Goal: Find specific page/section: Find specific page/section

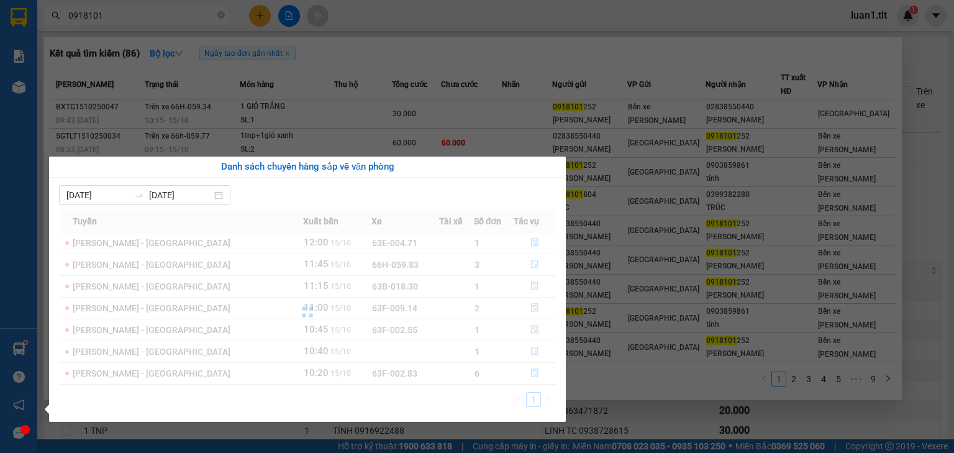
scroll to position [97, 0]
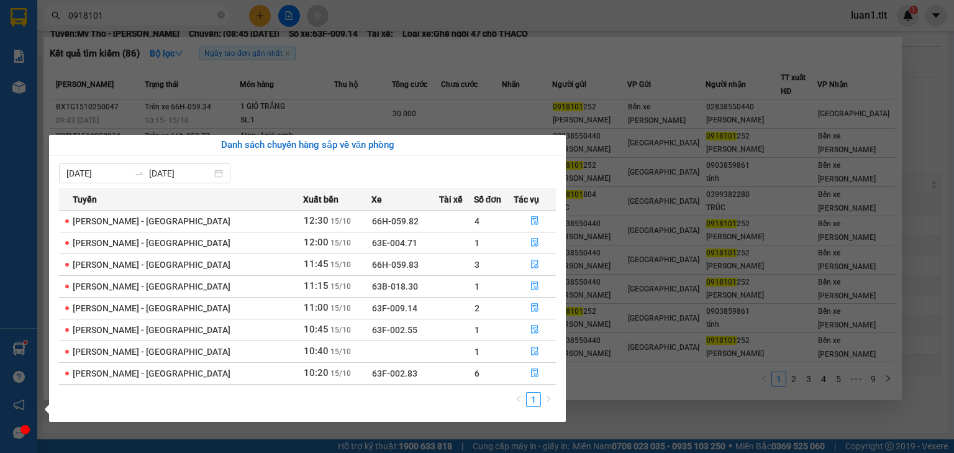
click at [639, 427] on section "Kết quả [PERSON_NAME] ( 86 ) Bộ lọc Ngày tạo [PERSON_NAME] nhất Mã ĐH Trạng thá…" at bounding box center [477, 226] width 954 height 453
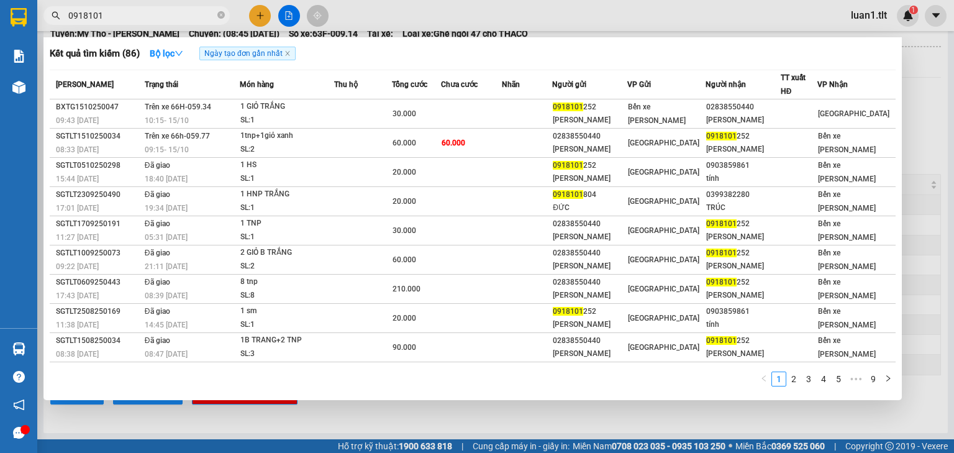
click at [623, 434] on div at bounding box center [477, 226] width 954 height 453
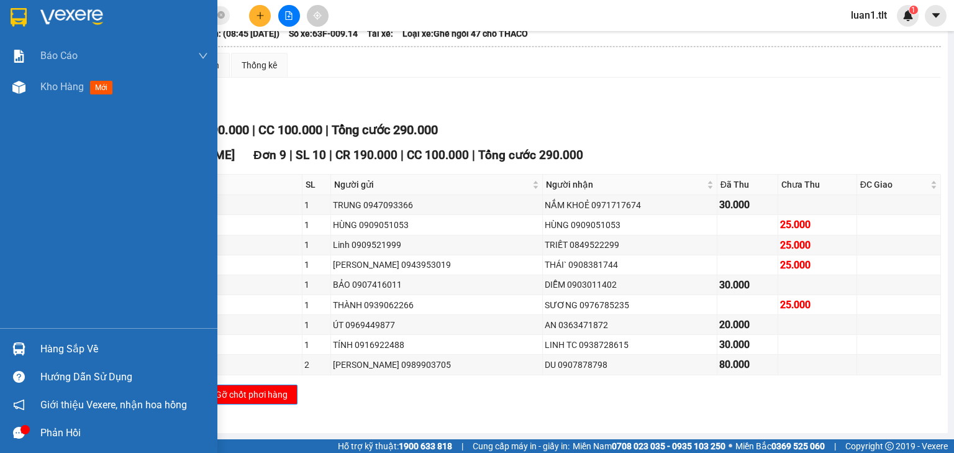
click at [37, 338] on div "Hàng sắp về" at bounding box center [108, 349] width 217 height 28
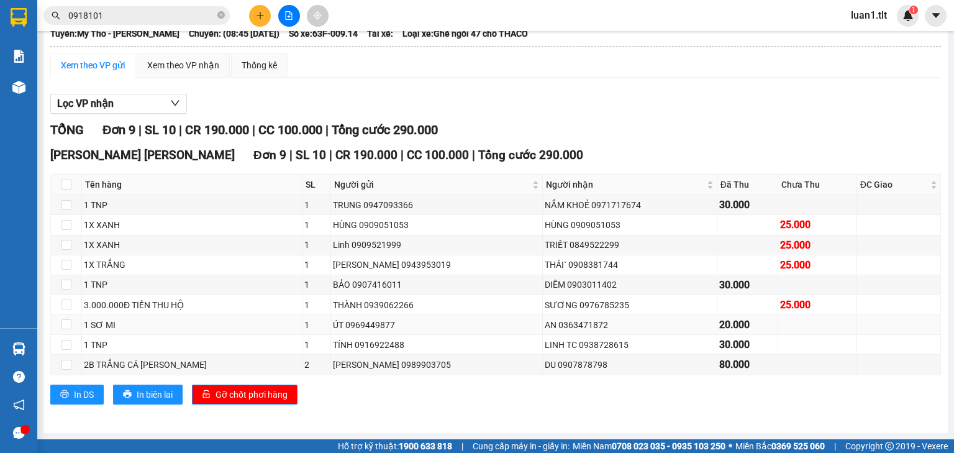
drag, startPoint x: 638, startPoint y: 402, endPoint x: 571, endPoint y: 324, distance: 103.1
click at [636, 402] on section "Kết quả [PERSON_NAME] ( 86 ) Bộ lọc Ngày tạo [PERSON_NAME] nhất Mã ĐH Trạng thá…" at bounding box center [477, 226] width 954 height 453
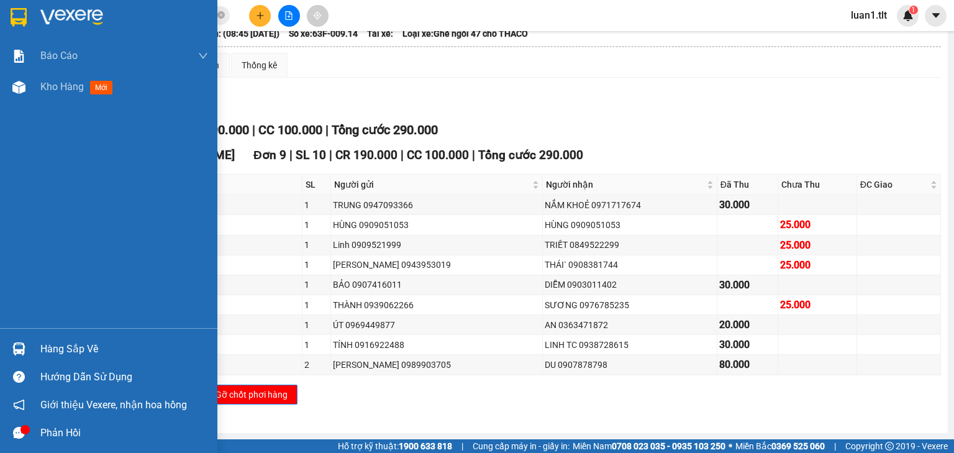
click at [29, 348] on div at bounding box center [19, 349] width 22 height 22
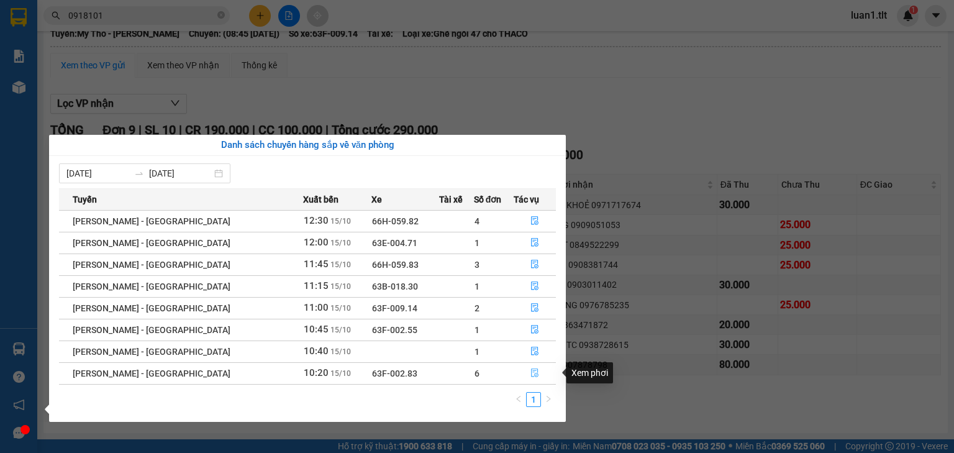
click at [530, 378] on span "file-done" at bounding box center [534, 373] width 9 height 10
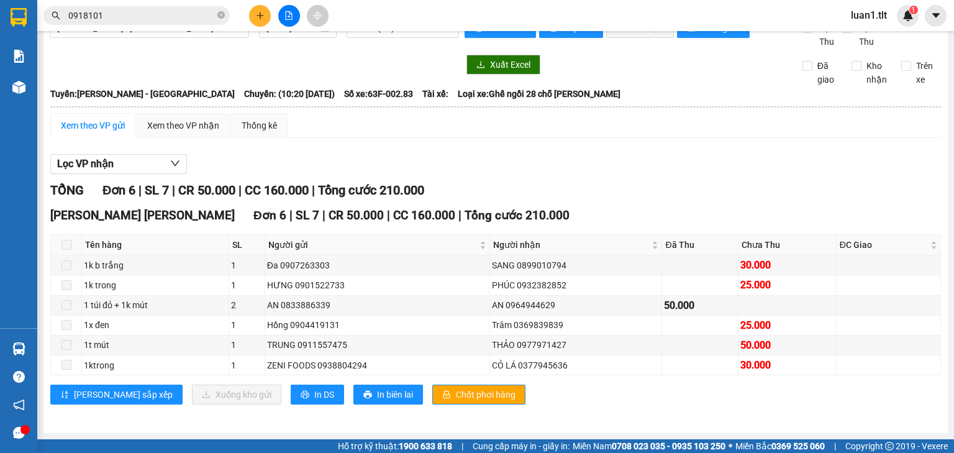
scroll to position [37, 0]
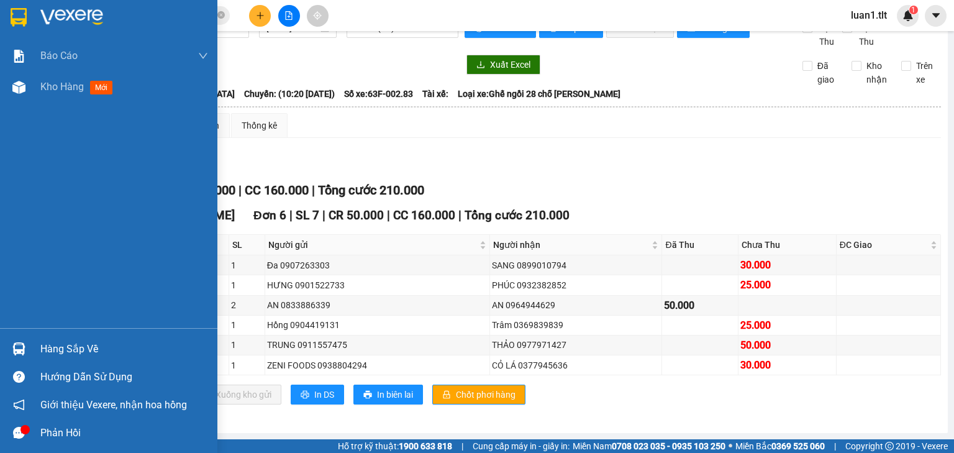
click at [11, 20] on img at bounding box center [19, 17] width 16 height 19
